Goal: Information Seeking & Learning: Learn about a topic

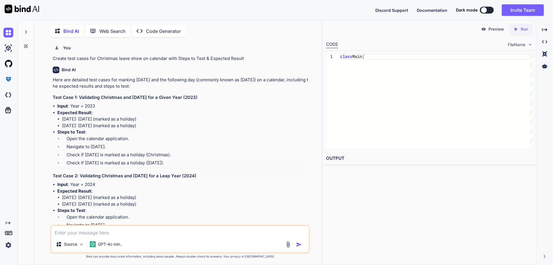
scroll to position [3460, 0]
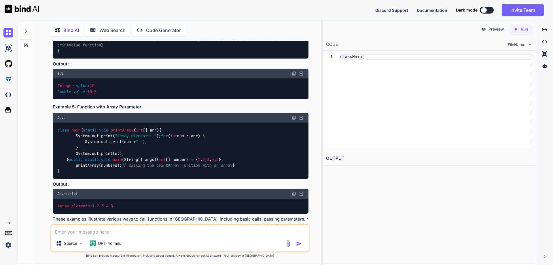
drag, startPoint x: 0, startPoint y: 0, endPoint x: 152, endPoint y: 104, distance: 184.5
drag, startPoint x: 77, startPoint y: 90, endPoint x: 91, endPoint y: 95, distance: 15.1
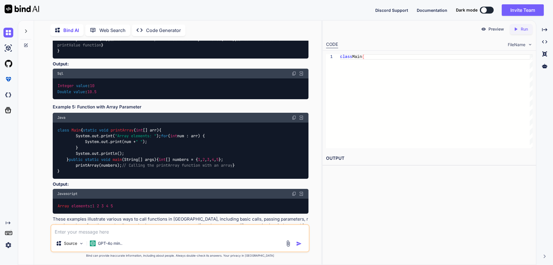
drag, startPoint x: 90, startPoint y: 91, endPoint x: 75, endPoint y: 93, distance: 14.8
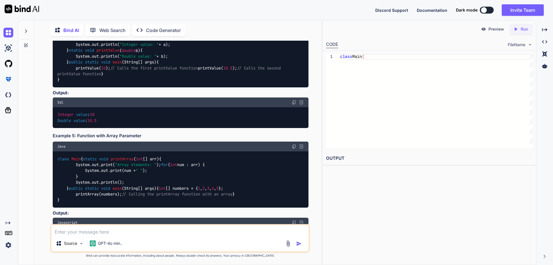
drag, startPoint x: 76, startPoint y: 85, endPoint x: 151, endPoint y: 86, distance: 74.6
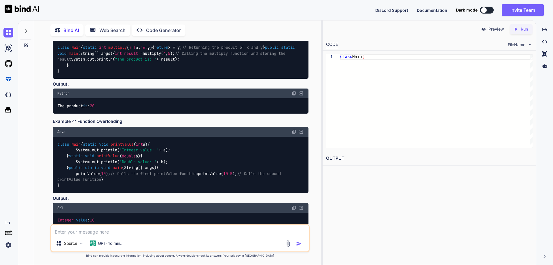
scroll to position [3315, 0]
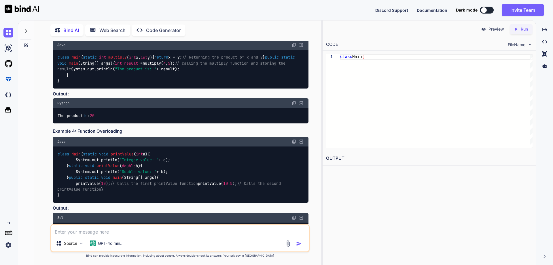
drag, startPoint x: 76, startPoint y: 72, endPoint x: 153, endPoint y: 75, distance: 76.7
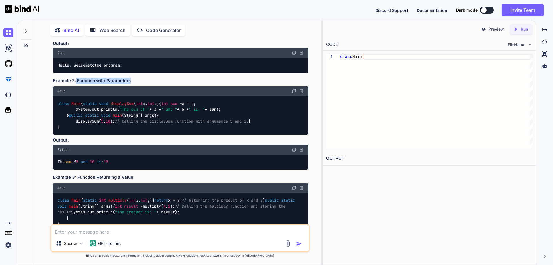
scroll to position [3171, 0]
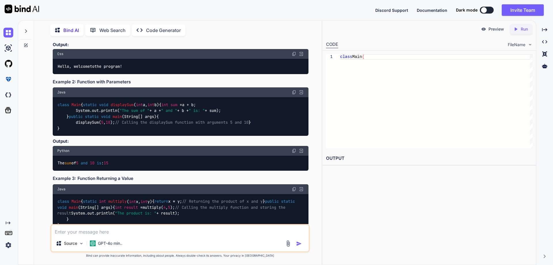
drag, startPoint x: 75, startPoint y: 156, endPoint x: 94, endPoint y: 156, distance: 18.7
click at [94, 35] on code "class Main { static void greet () { System.out.println( "Hello, welcome to the …" at bounding box center [127, 19] width 141 height 29
drag, startPoint x: 96, startPoint y: 124, endPoint x: 112, endPoint y: 126, distance: 15.9
click at [112, 35] on code "class Main { static void greet () { System.out.println( "Hello, welcome to the …" at bounding box center [127, 19] width 141 height 29
drag, startPoint x: 129, startPoint y: 134, endPoint x: 35, endPoint y: 132, distance: 94.0
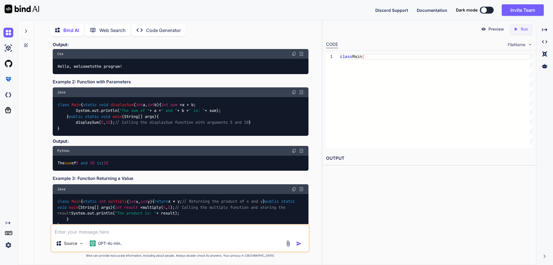
click at [35, 132] on div "Bind AI Web Search Created with Pixso. Code Generator You Create test cases for…" at bounding box center [178, 143] width 288 height 243
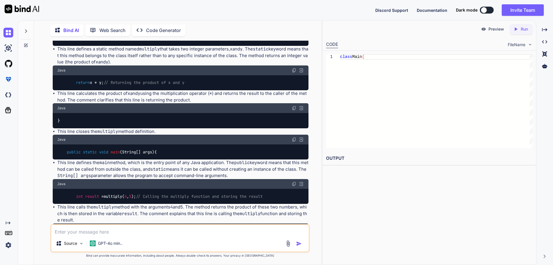
scroll to position [3805, 0]
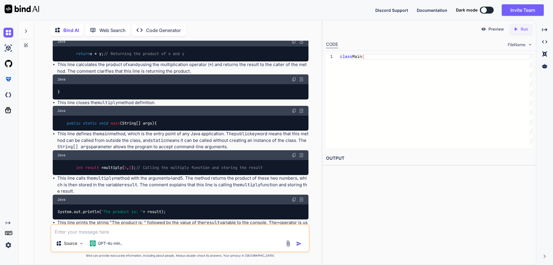
click at [114, 231] on textarea at bounding box center [180, 230] width 258 height 10
type textarea "Advanced java functions examples"
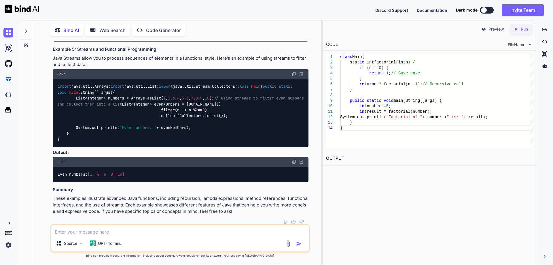
scroll to position [4727, 0]
drag, startPoint x: 56, startPoint y: 90, endPoint x: 70, endPoint y: 151, distance: 62.1
drag, startPoint x: 86, startPoint y: 133, endPoint x: 107, endPoint y: 136, distance: 21.2
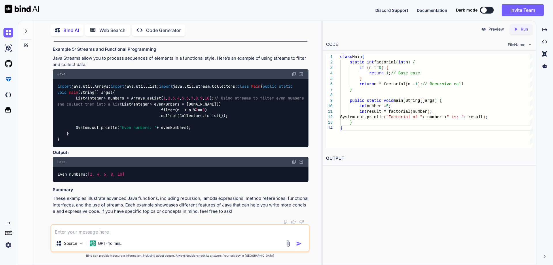
drag, startPoint x: 58, startPoint y: 59, endPoint x: 62, endPoint y: 121, distance: 62.4
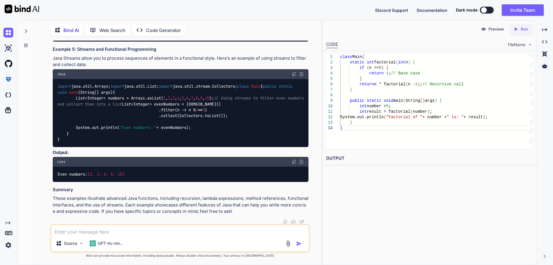
copy code "import java.util.Arrays; import java.util.List; class Main { public static void…"
drag, startPoint x: 76, startPoint y: 85, endPoint x: 120, endPoint y: 82, distance: 44.8
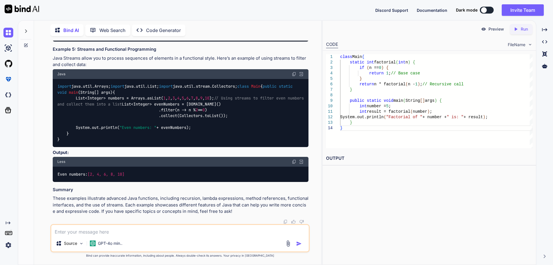
drag, startPoint x: 57, startPoint y: 90, endPoint x: 134, endPoint y: 90, distance: 76.4
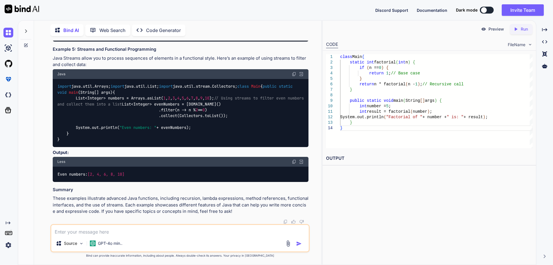
drag, startPoint x: 119, startPoint y: 99, endPoint x: 58, endPoint y: 97, distance: 61.1
drag, startPoint x: 59, startPoint y: 110, endPoint x: 99, endPoint y: 110, distance: 40.1
drag, startPoint x: 76, startPoint y: 121, endPoint x: 282, endPoint y: 121, distance: 206.6
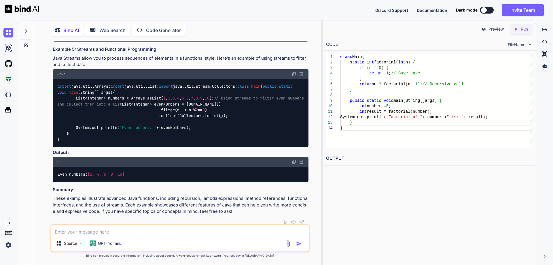
drag, startPoint x: 88, startPoint y: 133, endPoint x: 181, endPoint y: 130, distance: 92.8
drag, startPoint x: 182, startPoint y: 146, endPoint x: 197, endPoint y: 145, distance: 15.3
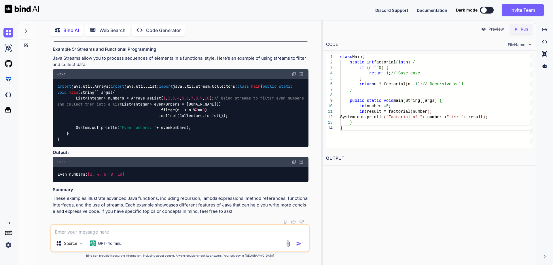
scroll to position [4986, 0]
click at [188, 131] on div "import java.util.Arrays; import java.util.List; import java.util.stream.Collect…" at bounding box center [181, 113] width 256 height 68
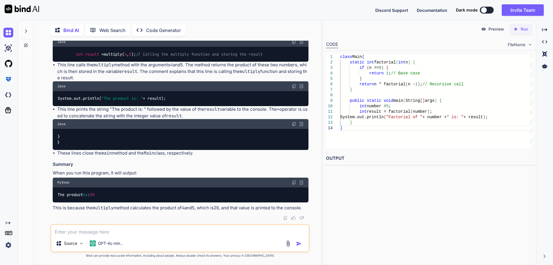
scroll to position [3781, 0]
